Goal: Transaction & Acquisition: Obtain resource

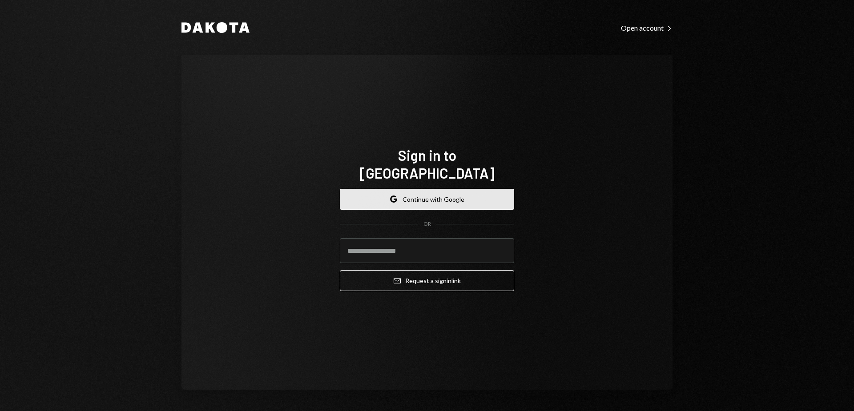
click at [435, 190] on button "Google Continue with Google" at bounding box center [427, 199] width 174 height 21
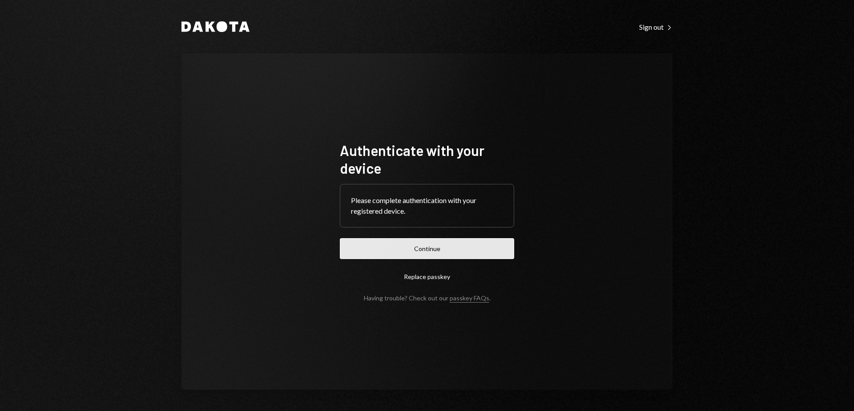
click at [435, 250] on button "Continue" at bounding box center [427, 248] width 174 height 21
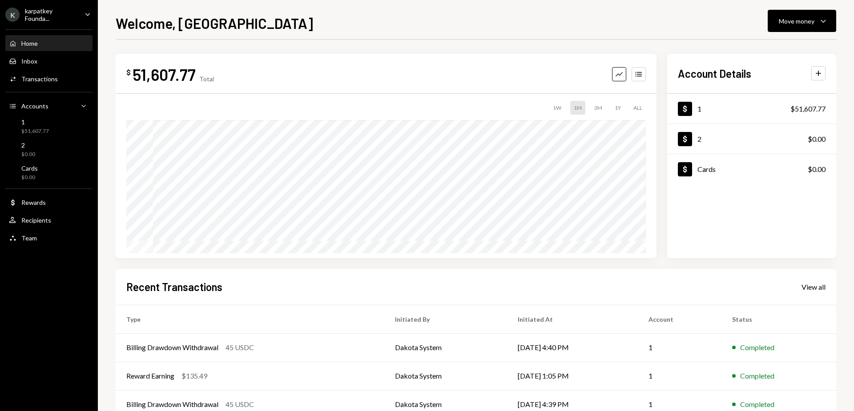
click at [83, 12] on icon "Caret Down" at bounding box center [88, 14] width 10 height 10
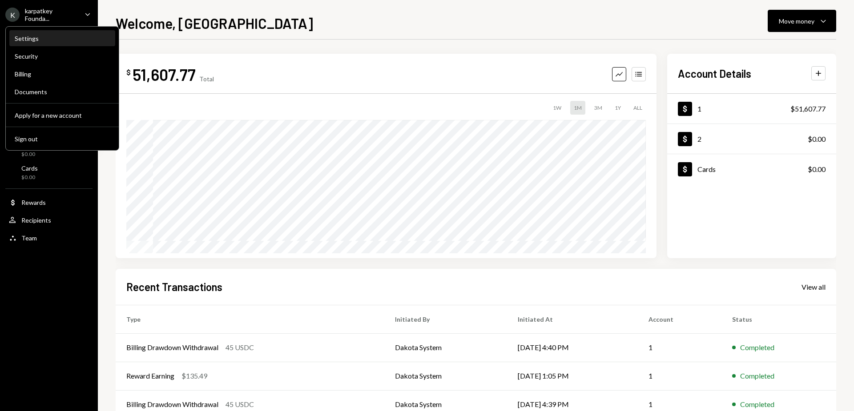
click at [45, 40] on div "Settings" at bounding box center [62, 39] width 95 height 8
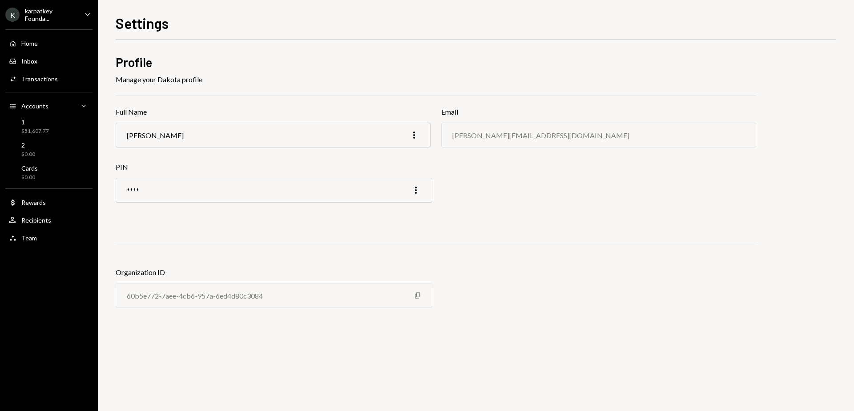
click at [74, 13] on div "karpatkey Founda..." at bounding box center [51, 14] width 52 height 15
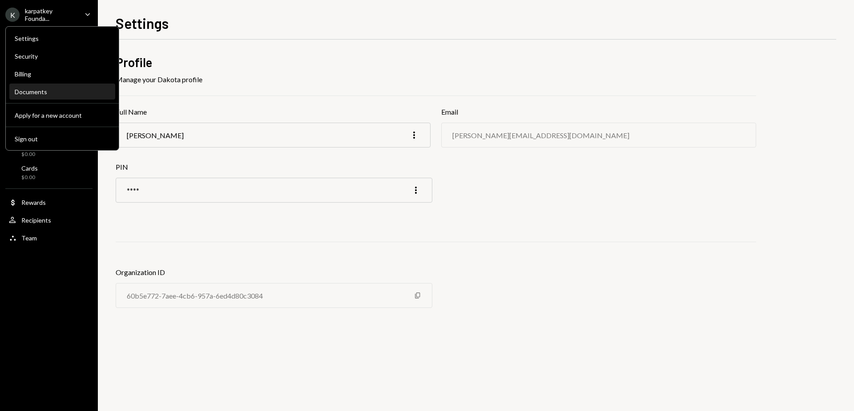
click at [59, 92] on div "Documents" at bounding box center [62, 92] width 95 height 8
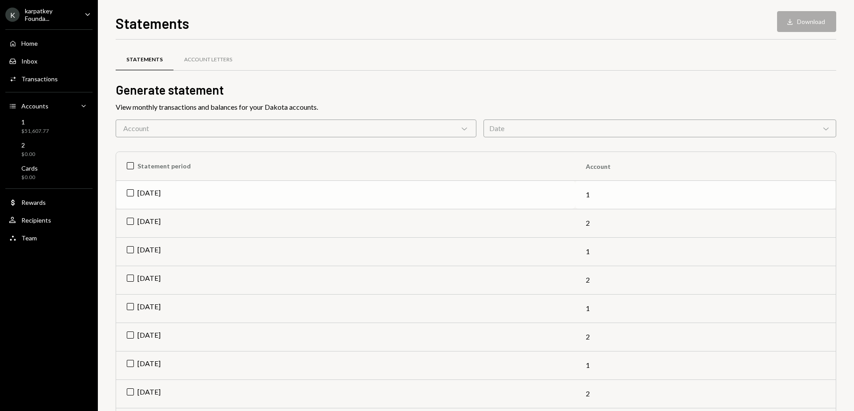
click at [152, 189] on td "[DATE]" at bounding box center [345, 194] width 459 height 28
click at [812, 24] on button "Download Download" at bounding box center [806, 21] width 59 height 21
drag, startPoint x: 159, startPoint y: 223, endPoint x: 163, endPoint y: 221, distance: 4.8
click at [159, 223] on td "[DATE]" at bounding box center [345, 223] width 459 height 28
click at [814, 24] on button "Download Download (2)" at bounding box center [802, 21] width 68 height 21
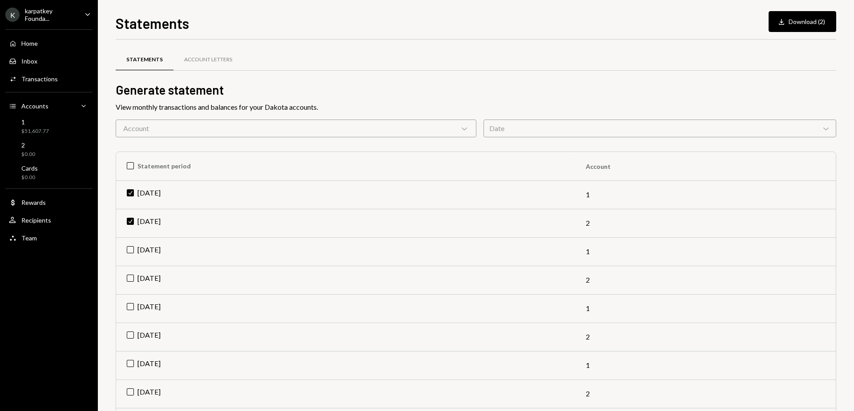
click at [77, 15] on div "karpatkey Founda..." at bounding box center [51, 14] width 52 height 15
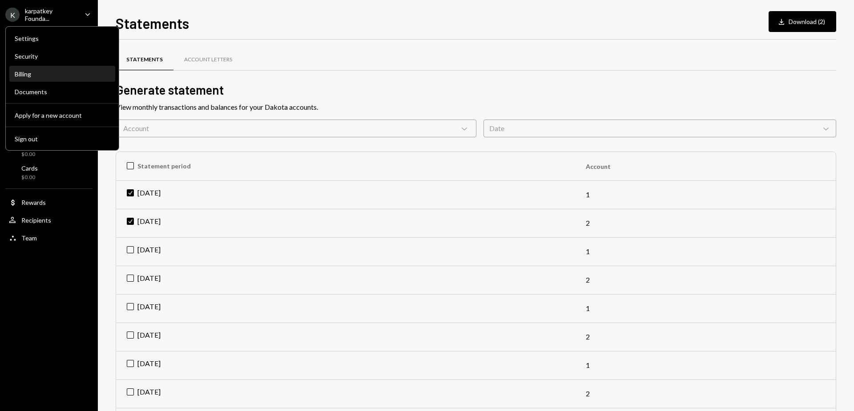
click at [64, 72] on div "Billing" at bounding box center [62, 74] width 95 height 8
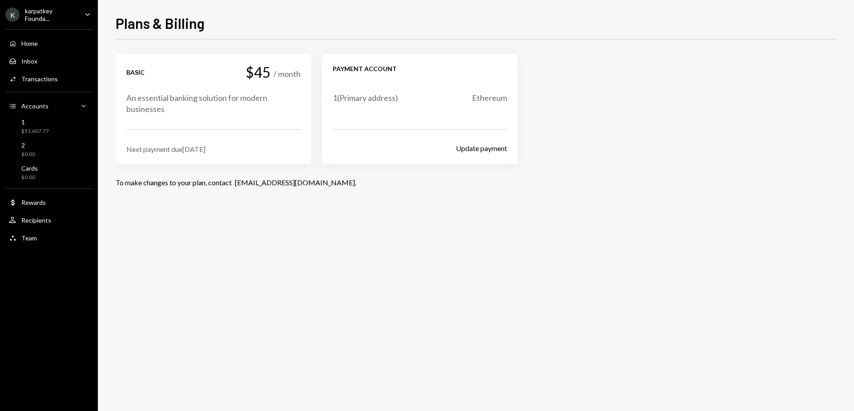
click at [89, 18] on icon "Caret Down" at bounding box center [88, 14] width 10 height 10
